Goal: Information Seeking & Learning: Learn about a topic

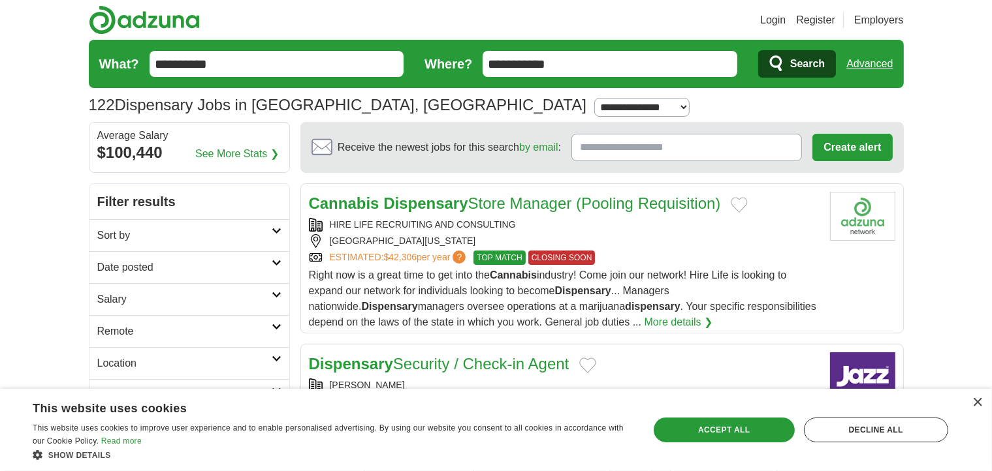
click at [976, 408] on div "×" at bounding box center [974, 404] width 16 height 10
click at [978, 405] on div "×" at bounding box center [977, 403] width 10 height 10
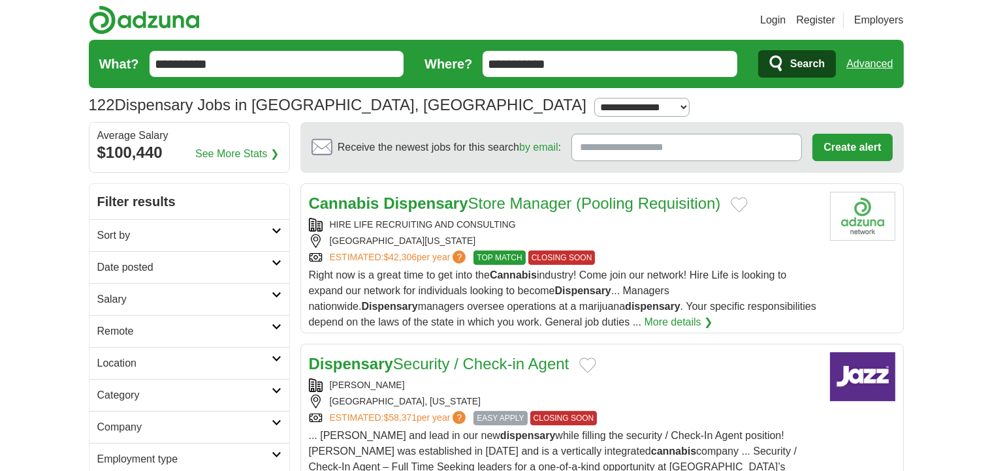
click at [209, 267] on h2 "Date posted" at bounding box center [184, 268] width 174 height 16
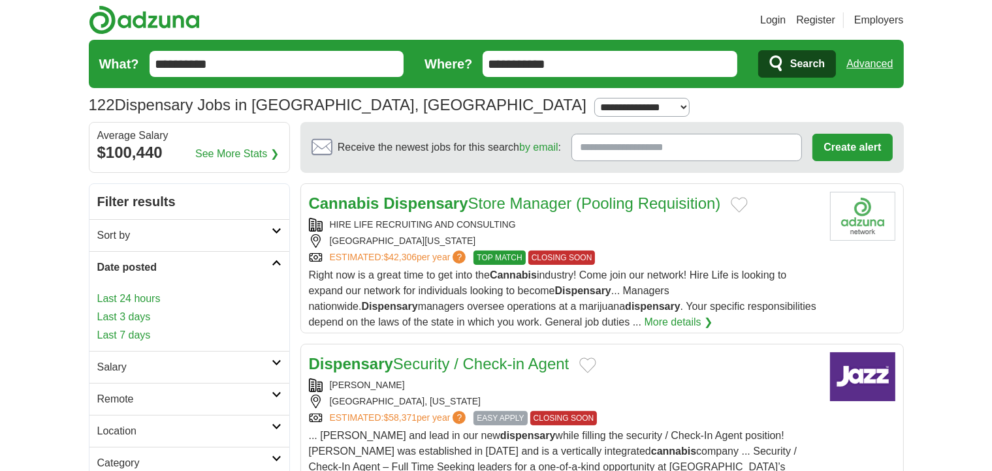
click at [153, 300] on link "Last 24 hours" at bounding box center [189, 299] width 184 height 16
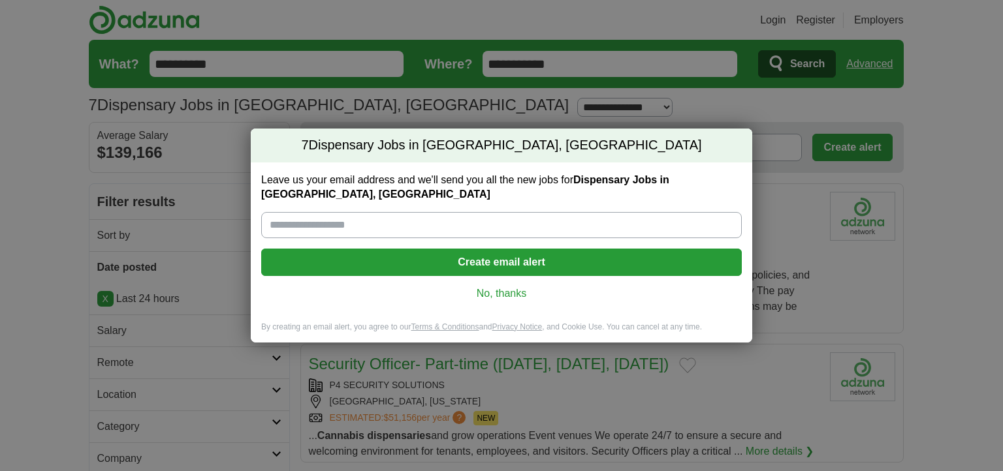
click at [504, 287] on link "No, thanks" at bounding box center [502, 294] width 460 height 14
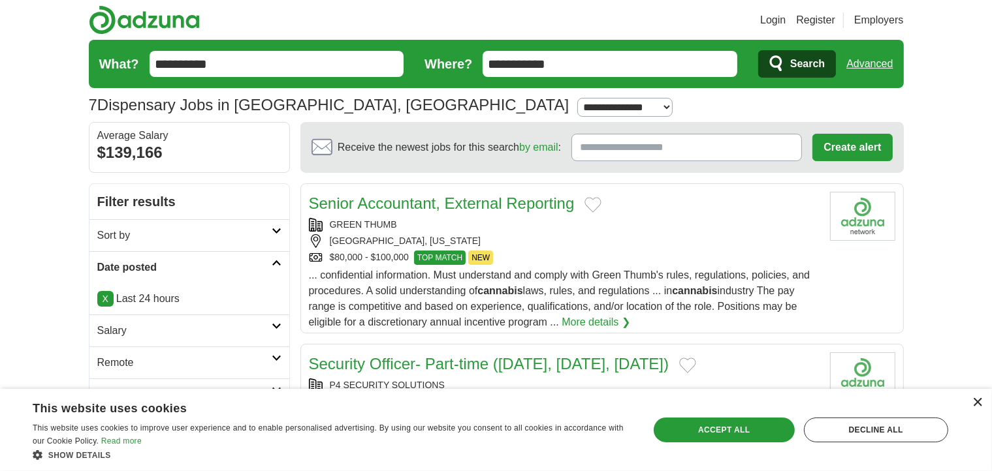
click at [974, 405] on div "×" at bounding box center [977, 403] width 10 height 10
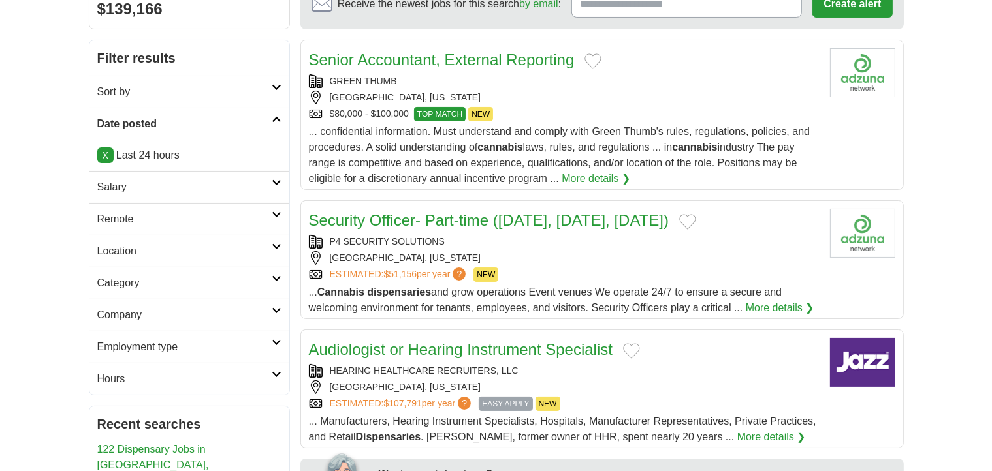
scroll to position [65, 0]
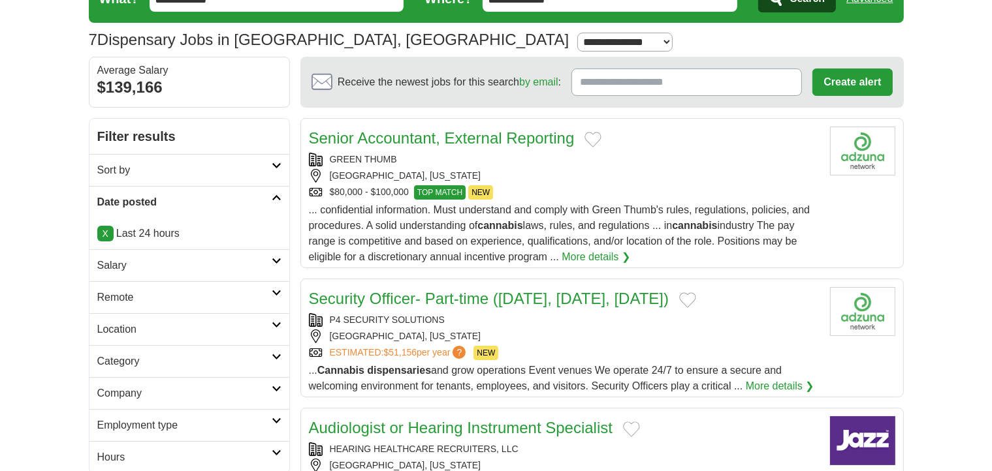
click at [484, 134] on link "Senior Accountant, External Reporting" at bounding box center [442, 138] width 266 height 18
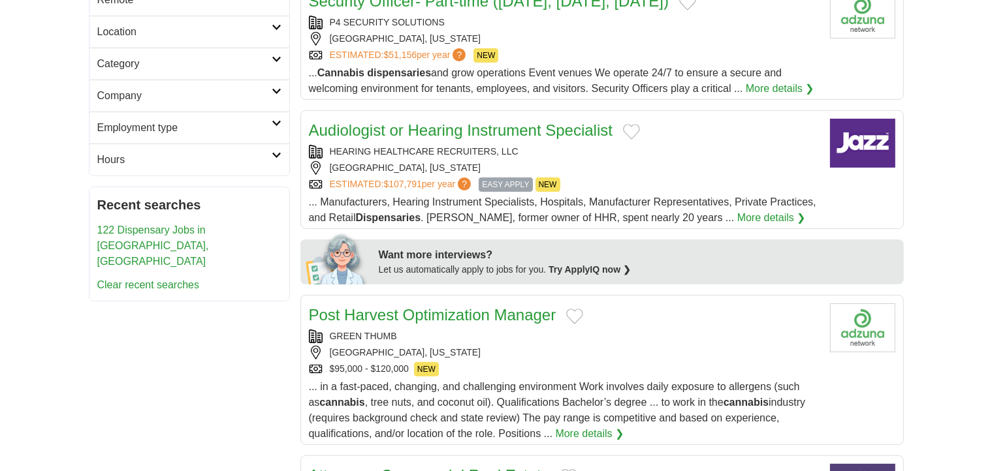
scroll to position [457, 0]
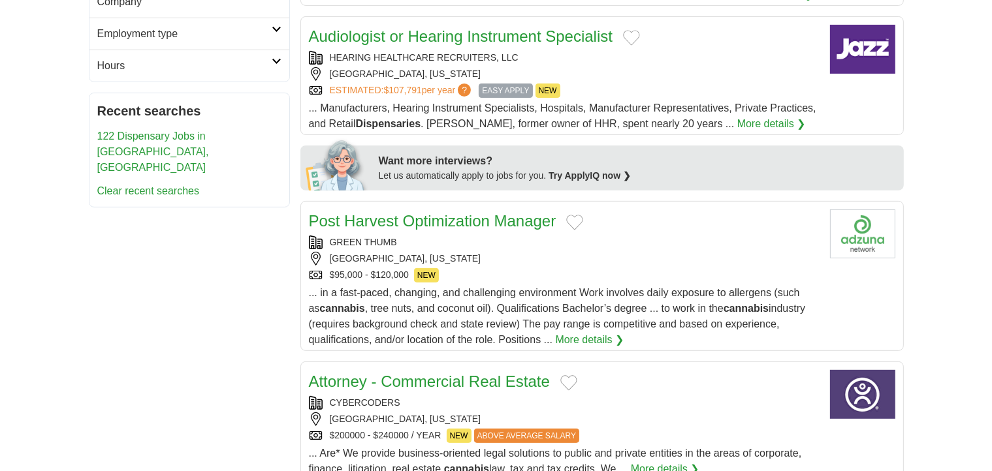
click at [488, 229] on link "Post Harvest Optimization Manager" at bounding box center [432, 221] width 247 height 18
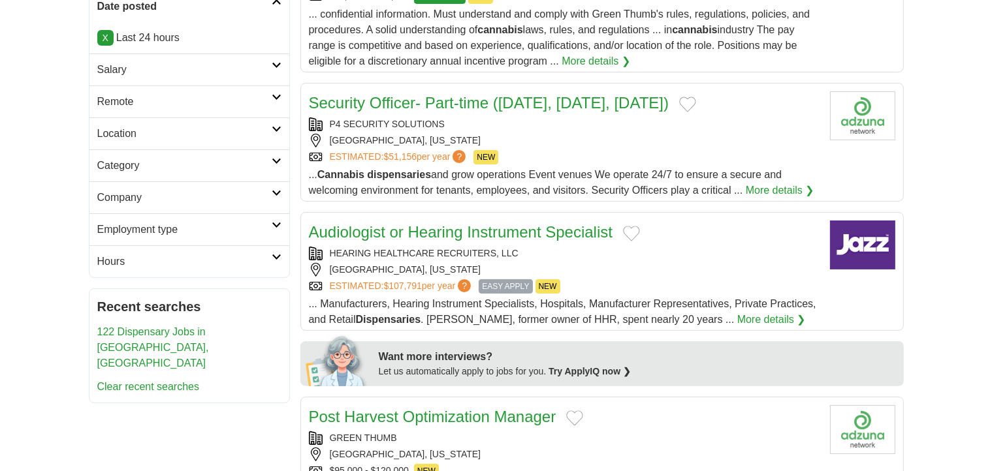
scroll to position [0, 0]
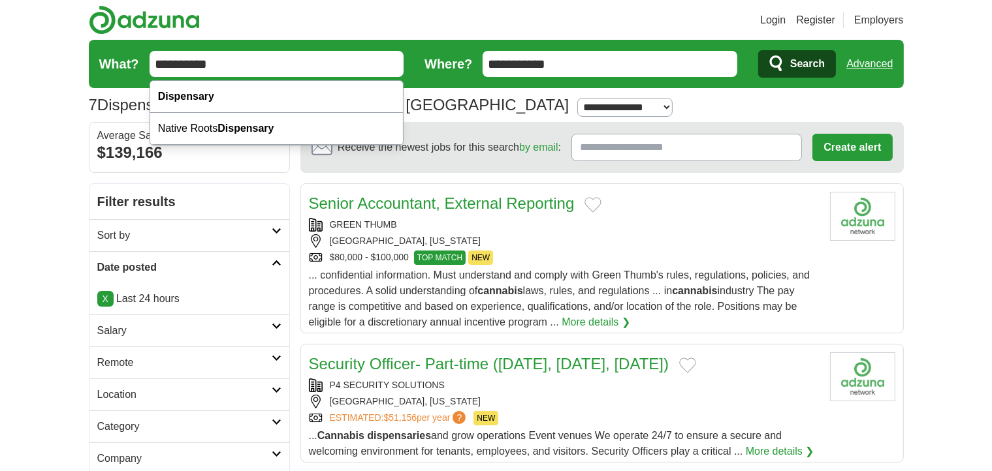
drag, startPoint x: 339, startPoint y: 69, endPoint x: 118, endPoint y: 61, distance: 221.5
click at [118, 61] on form "**********" at bounding box center [496, 64] width 815 height 48
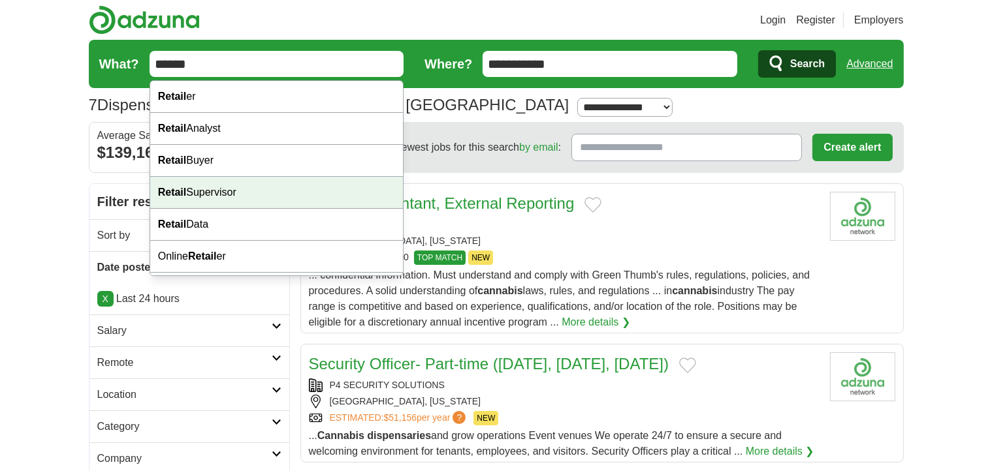
click at [221, 197] on div "Retail Supervisor" at bounding box center [276, 193] width 253 height 32
type input "**********"
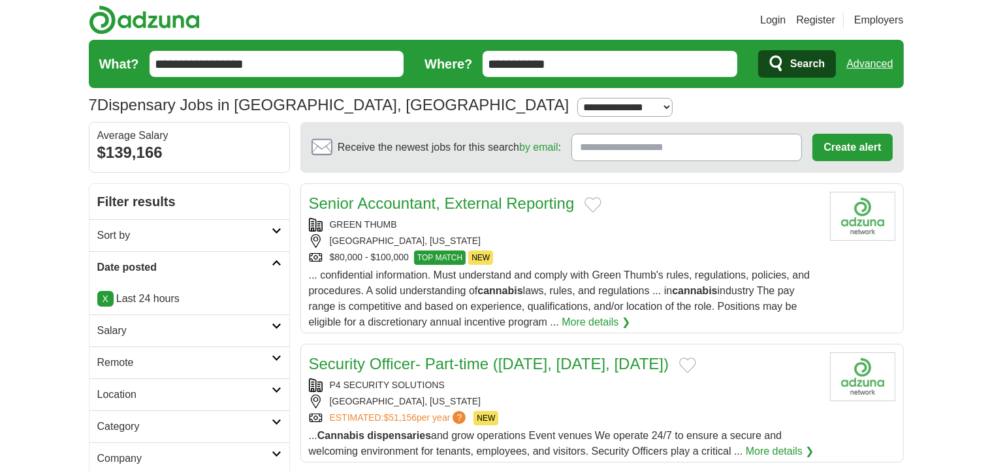
click at [791, 68] on span "Search" at bounding box center [807, 64] width 35 height 26
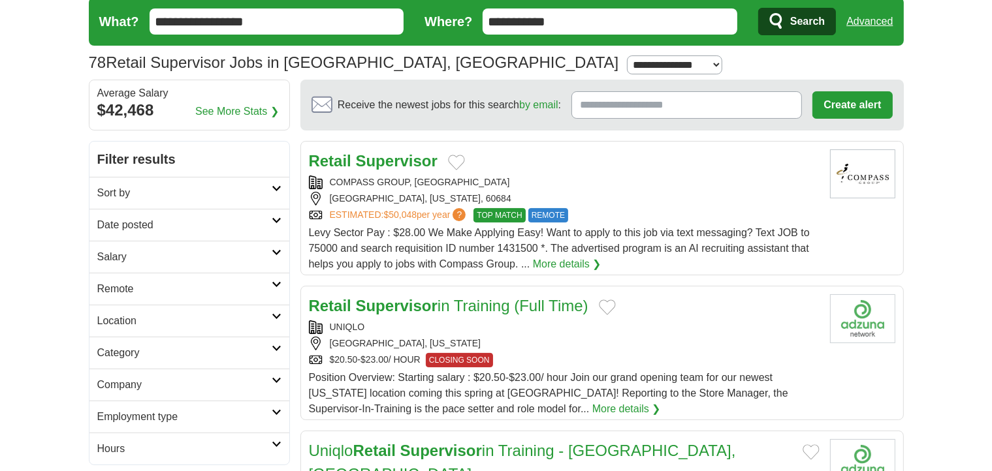
scroll to position [65, 0]
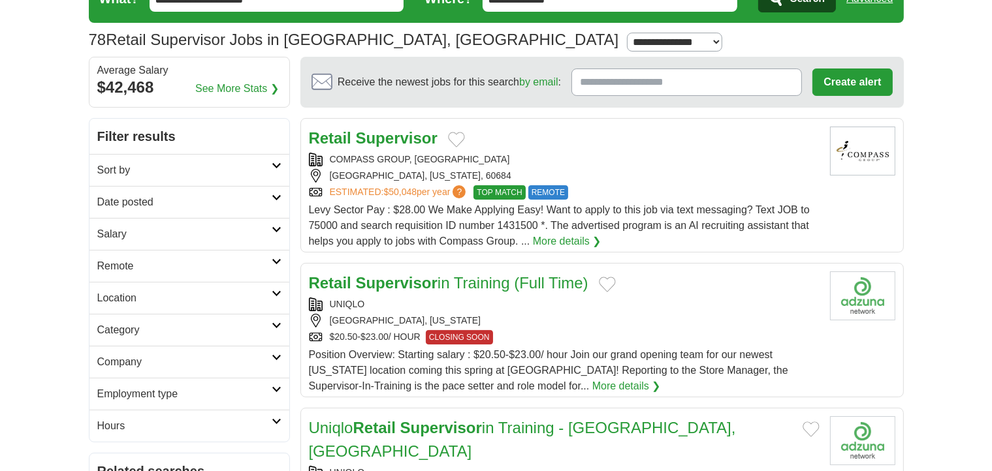
click at [251, 207] on h2 "Date posted" at bounding box center [184, 203] width 174 height 16
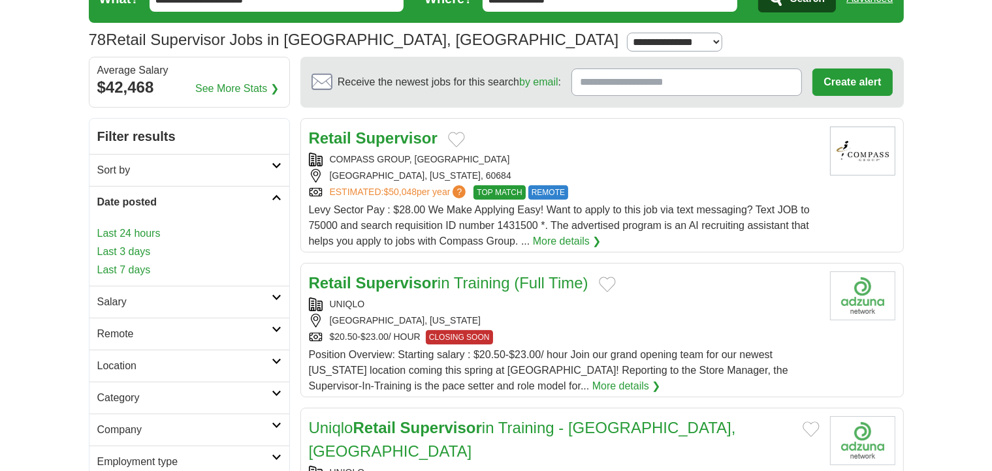
click at [157, 233] on link "Last 24 hours" at bounding box center [189, 234] width 184 height 16
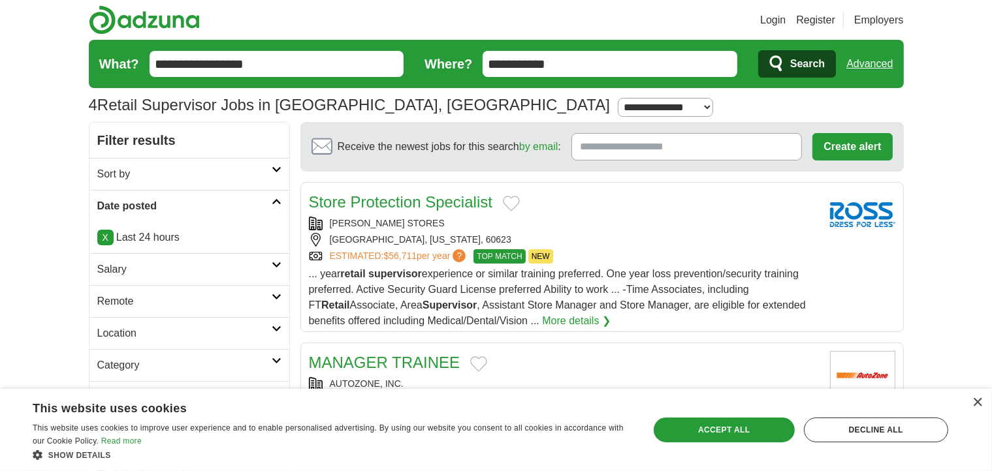
click at [102, 238] on link "X" at bounding box center [105, 238] width 16 height 16
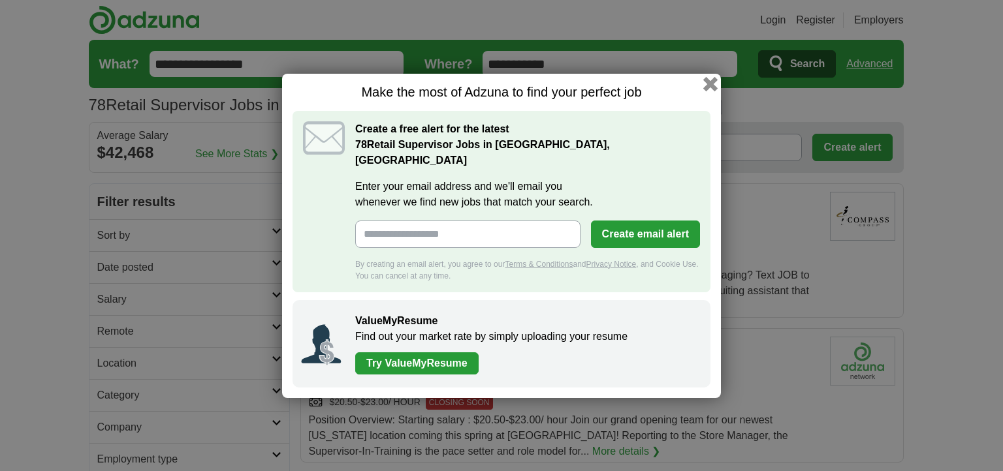
click at [711, 91] on button "button" at bounding box center [710, 83] width 14 height 14
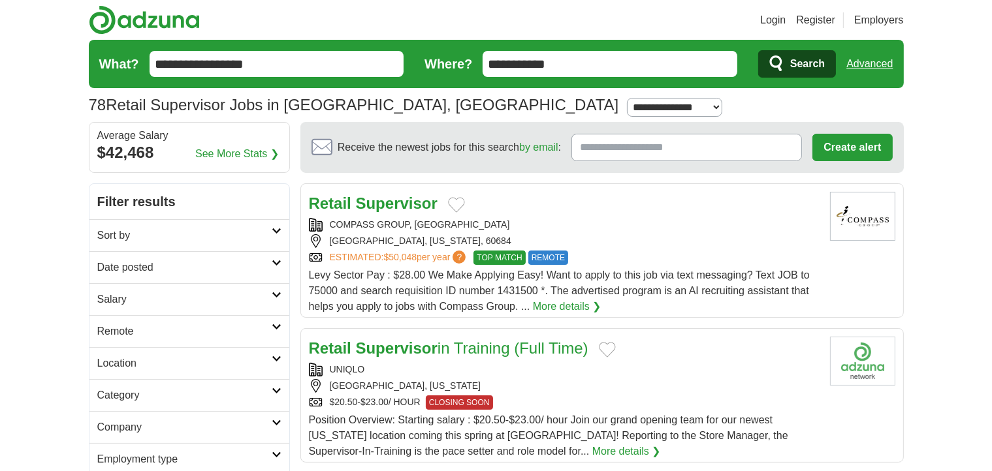
click at [178, 264] on h2 "Date posted" at bounding box center [184, 268] width 174 height 16
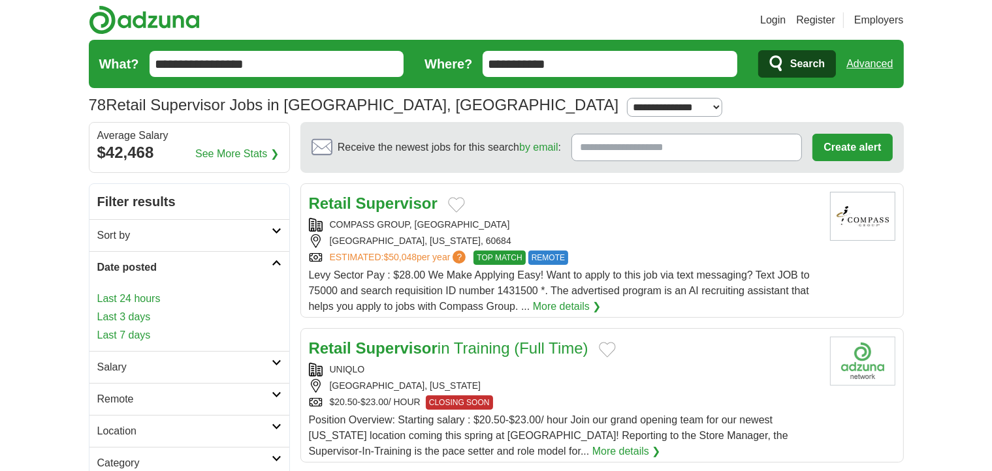
click at [132, 317] on link "Last 3 days" at bounding box center [189, 317] width 184 height 16
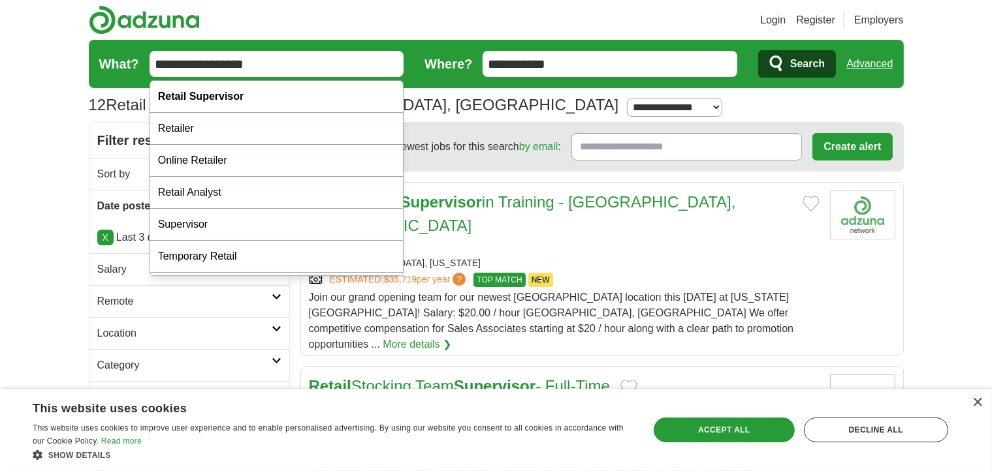
drag, startPoint x: 248, startPoint y: 58, endPoint x: 138, endPoint y: 47, distance: 110.2
click at [146, 49] on form "**********" at bounding box center [496, 64] width 815 height 48
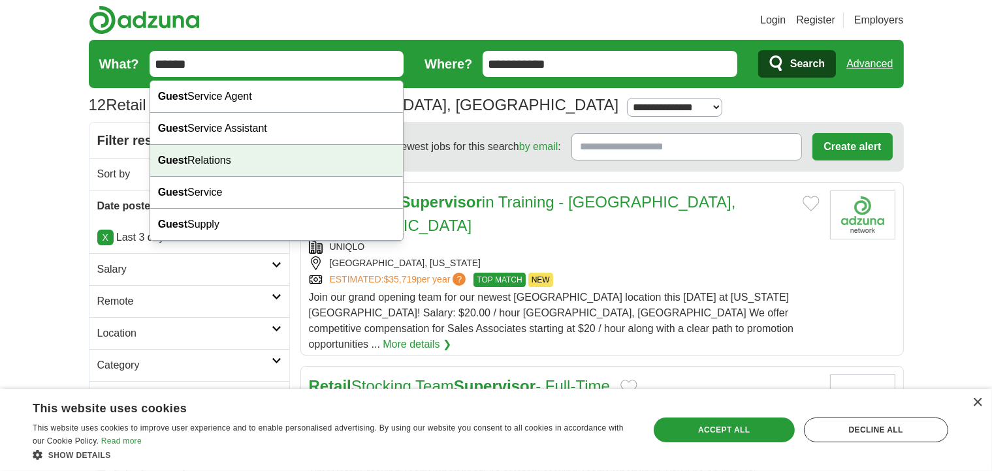
click at [205, 163] on div "Guest Relations" at bounding box center [276, 161] width 253 height 32
type input "**********"
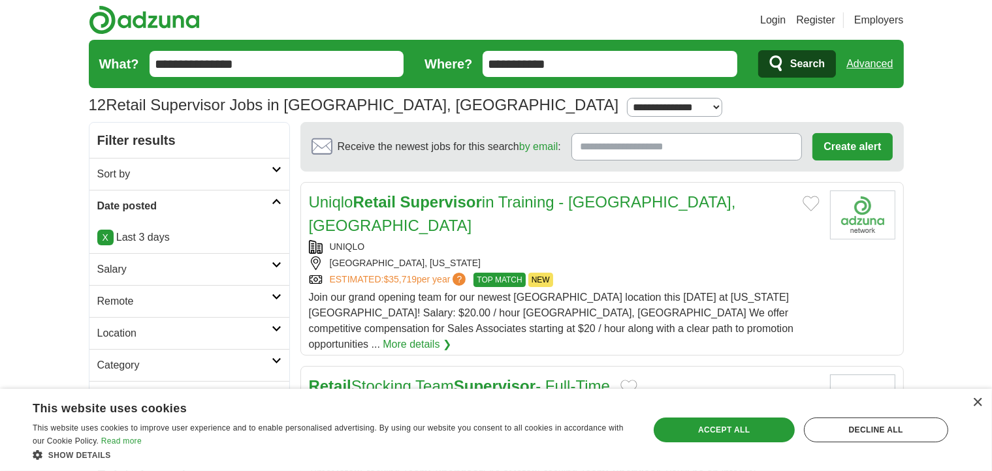
click at [804, 69] on span "Search" at bounding box center [807, 64] width 35 height 26
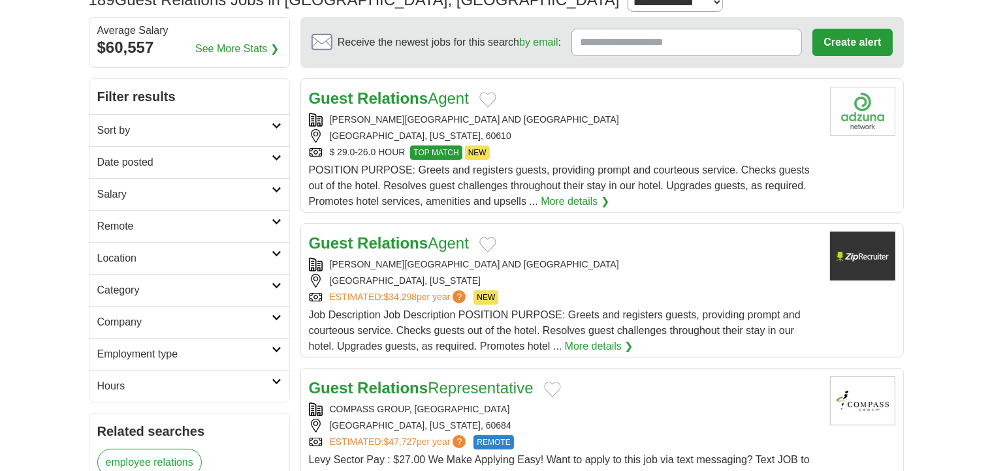
scroll to position [196, 0]
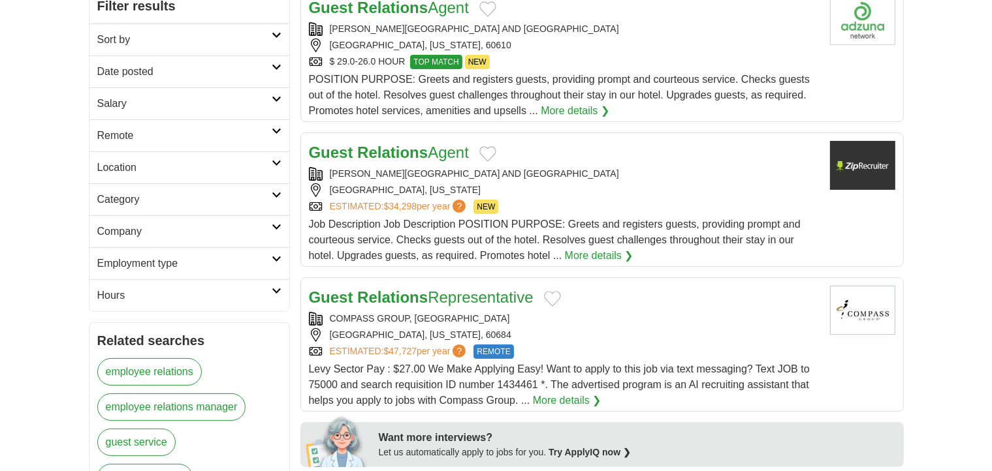
click at [118, 72] on h2 "Date posted" at bounding box center [184, 72] width 174 height 16
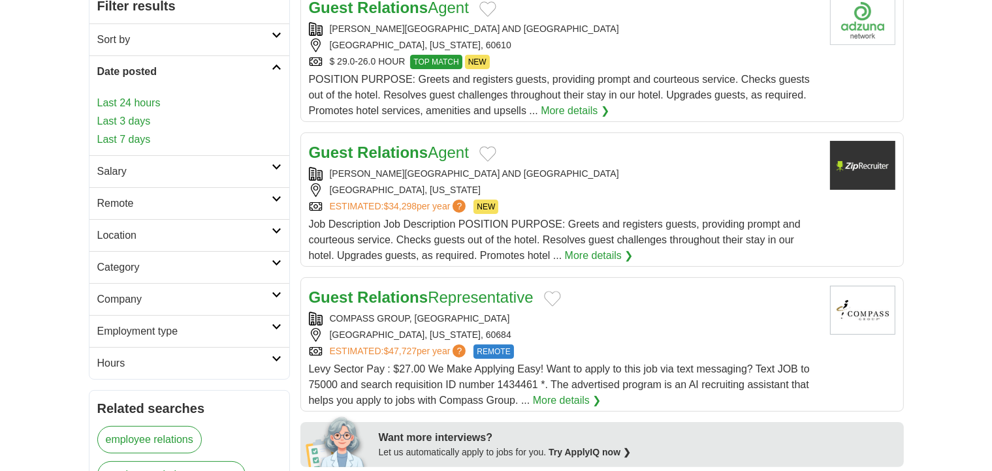
click at [116, 97] on link "Last 24 hours" at bounding box center [189, 103] width 184 height 16
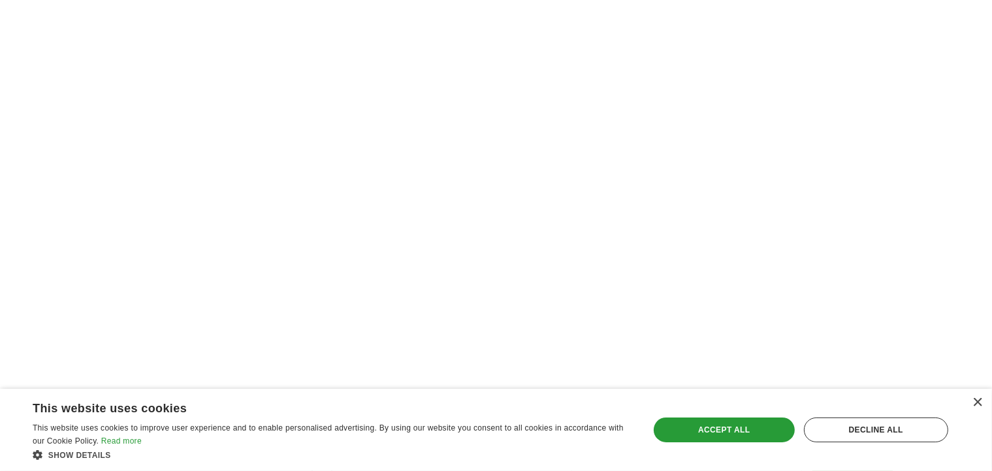
scroll to position [2089, 0]
